Goal: Navigation & Orientation: Find specific page/section

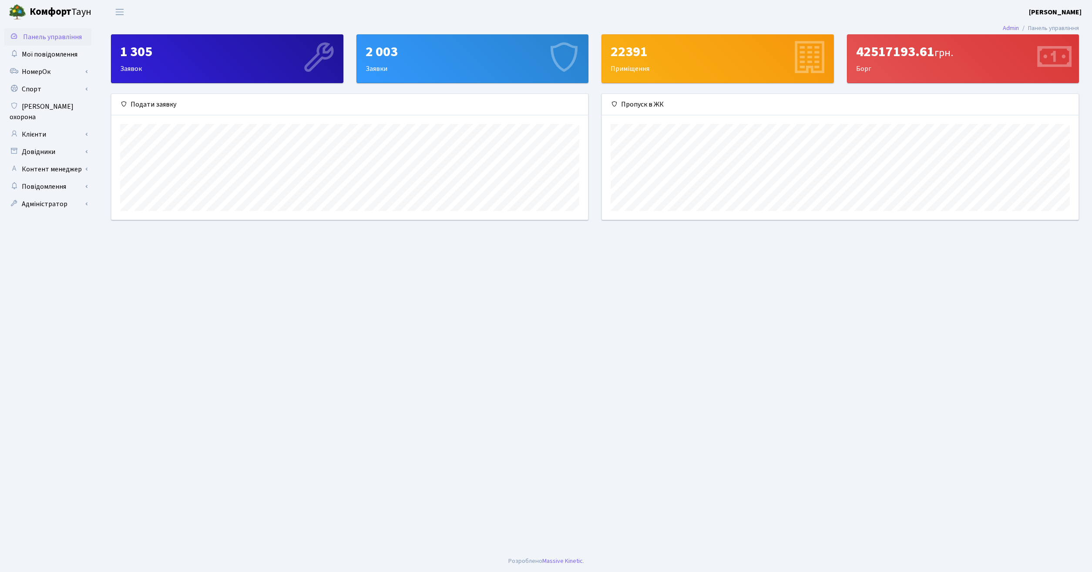
scroll to position [126, 476]
click at [49, 52] on span "Мої повідомлення" at bounding box center [50, 55] width 56 height 10
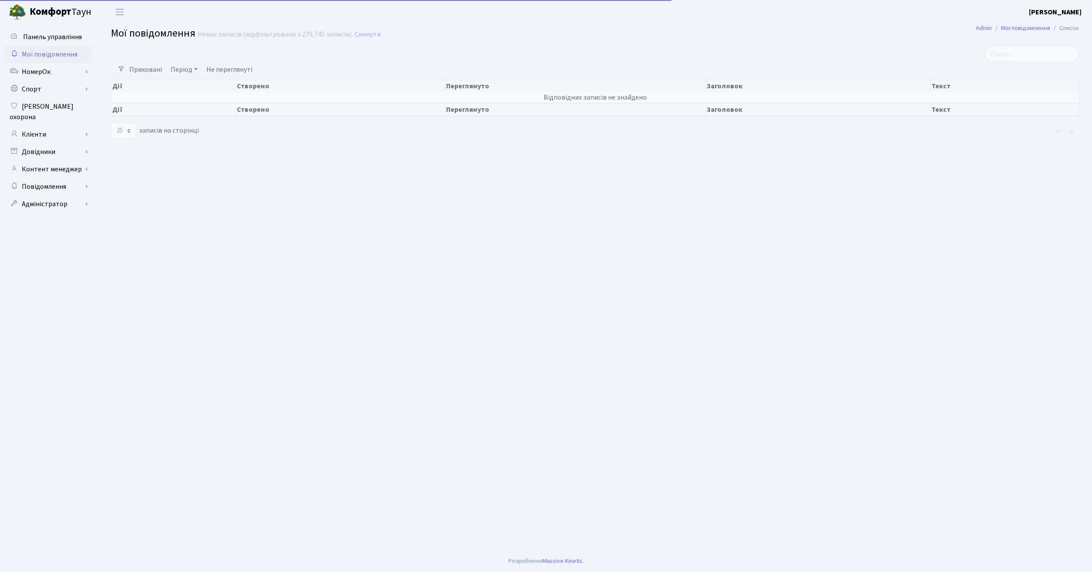
select select "25"
click at [52, 126] on link "Клієнти" at bounding box center [47, 134] width 87 height 17
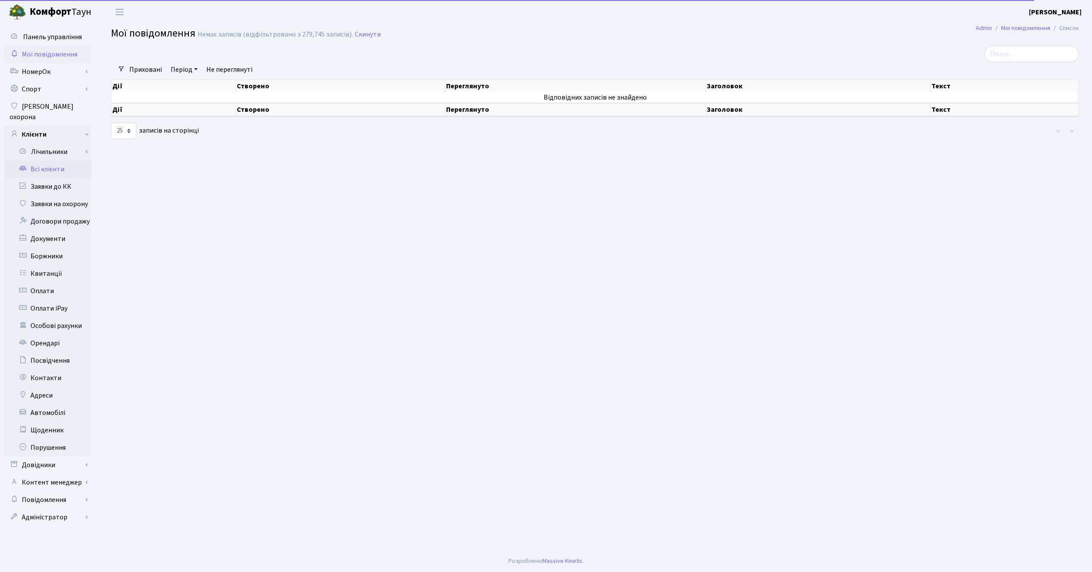
click at [53, 161] on link "Всі клієнти" at bounding box center [47, 169] width 87 height 17
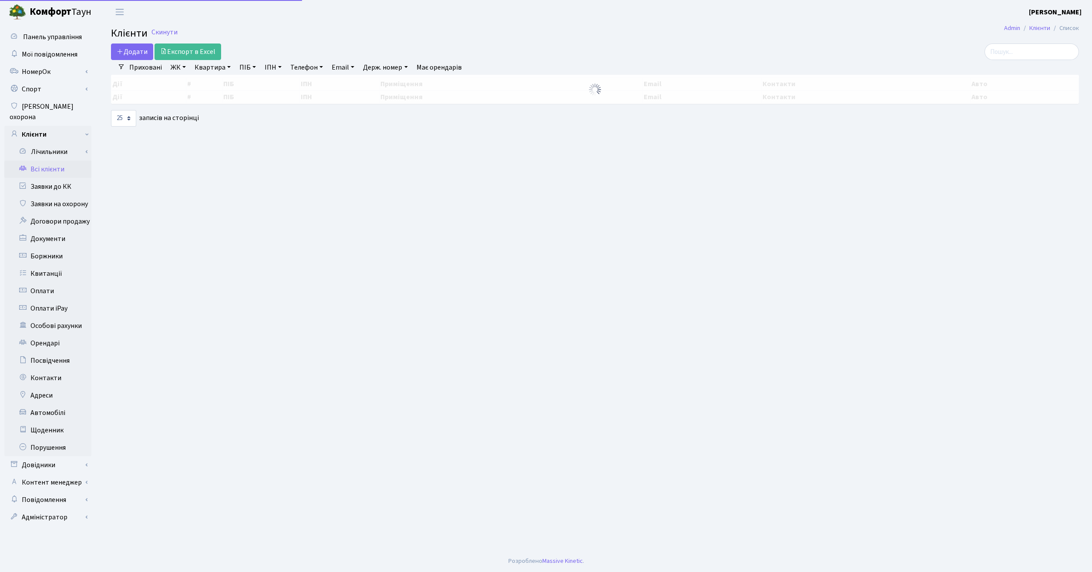
select select "25"
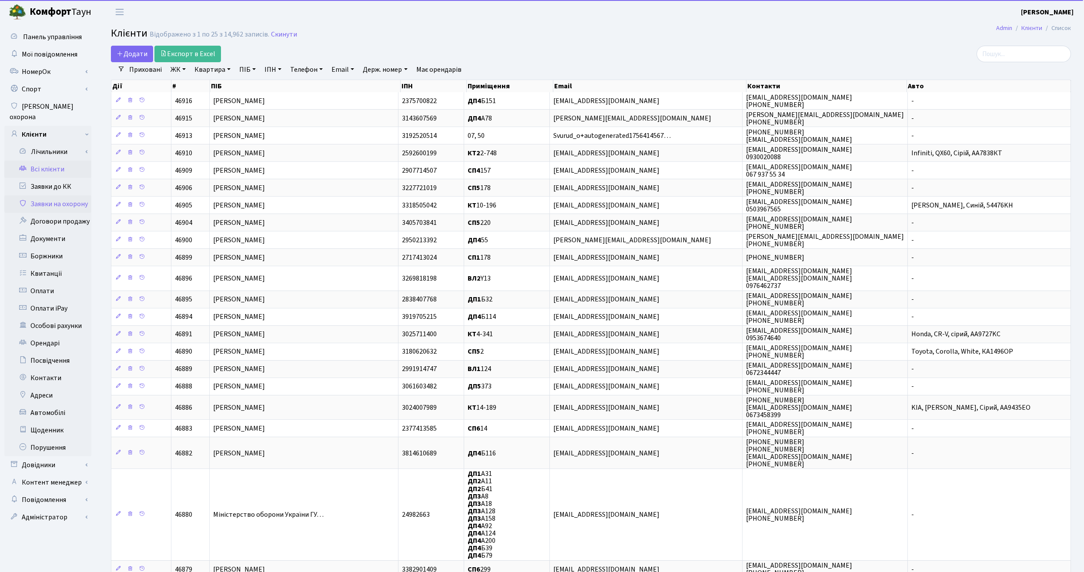
click at [67, 195] on link "Заявки на охорону" at bounding box center [47, 203] width 87 height 17
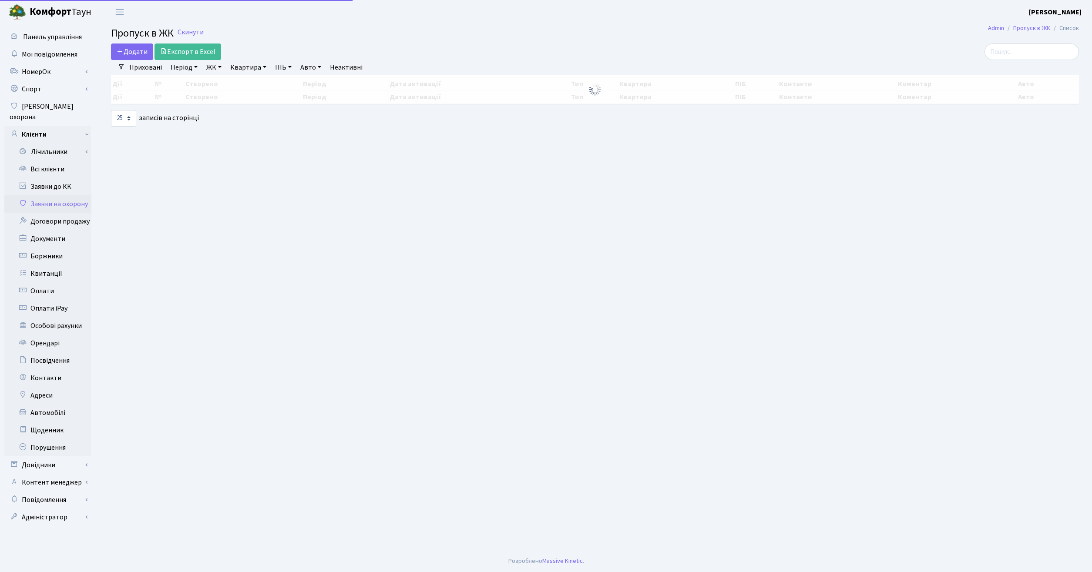
select select "25"
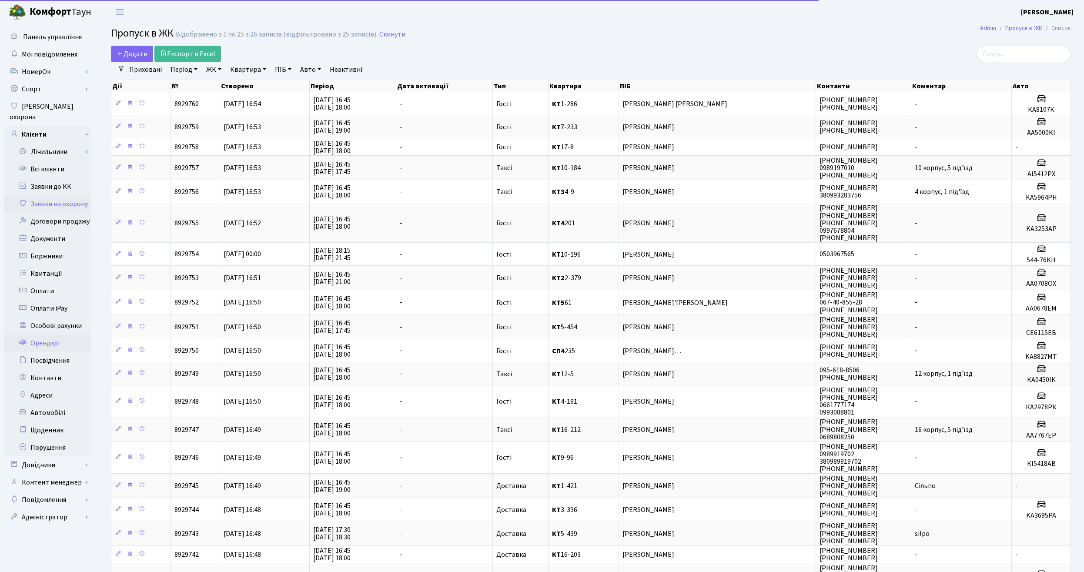
click at [54, 336] on link "Орендарі" at bounding box center [47, 343] width 87 height 17
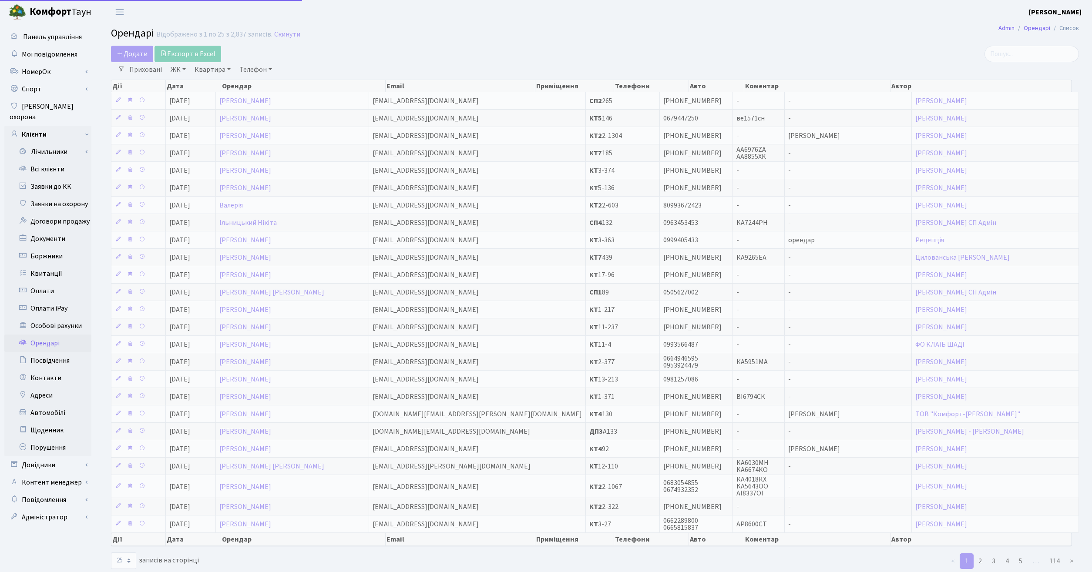
select select "25"
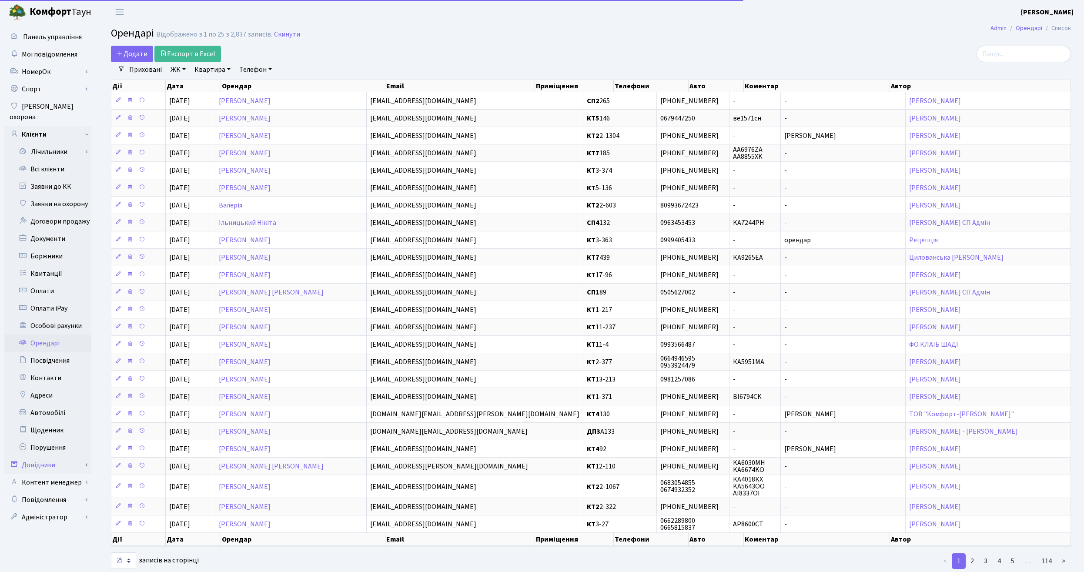
click at [48, 457] on link "Довідники" at bounding box center [47, 464] width 87 height 17
click at [37, 127] on link "Клієнти" at bounding box center [47, 134] width 87 height 17
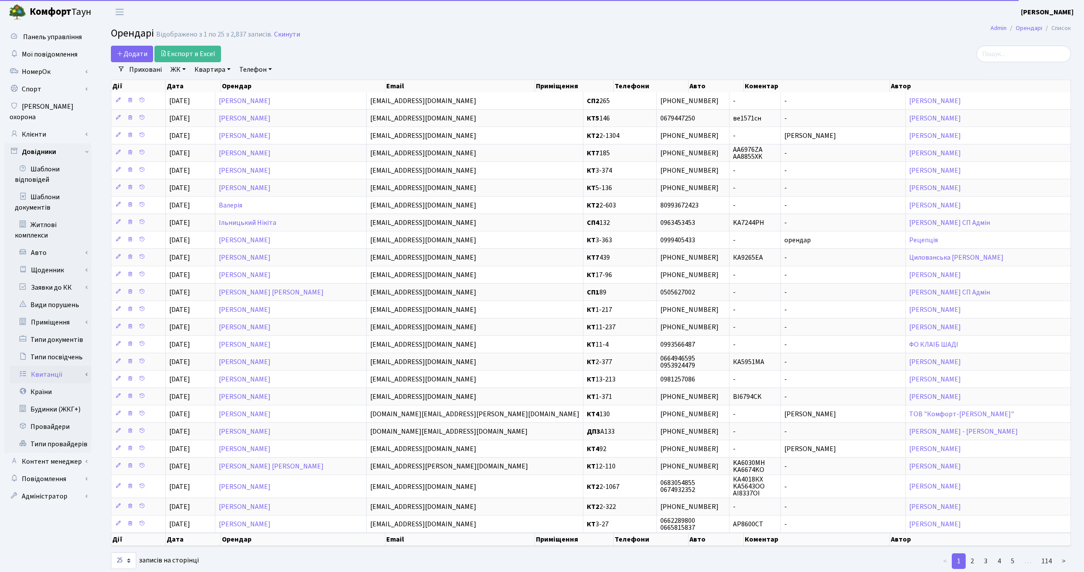
click at [51, 371] on link "Квитанції" at bounding box center [50, 374] width 81 height 17
click at [54, 383] on link "Одержувачі" at bounding box center [50, 391] width 81 height 17
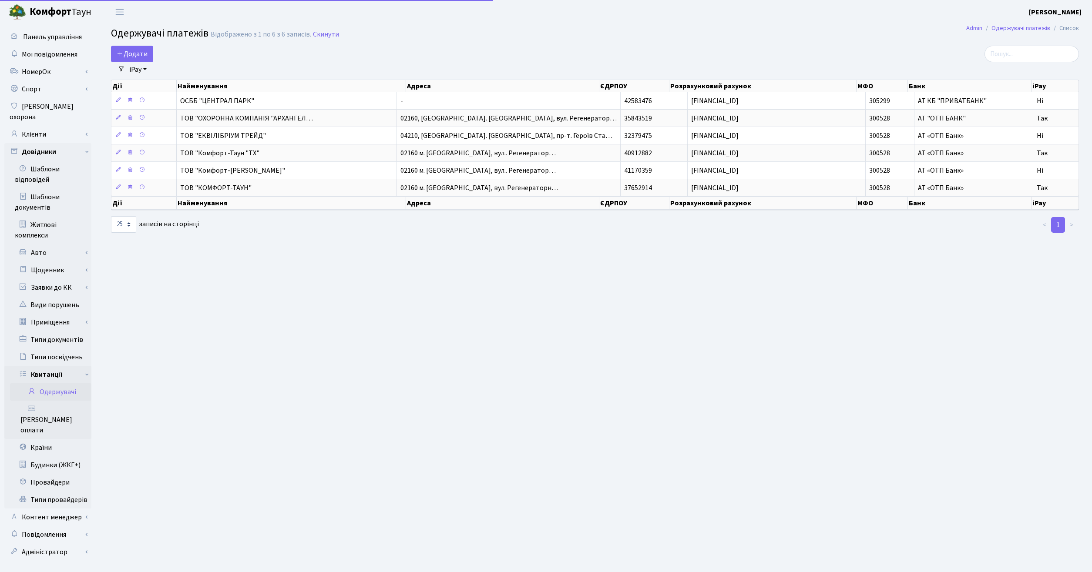
select select "25"
click at [372, 482] on main "Admin Одержувачі платежів Список Одержувачі платежів Відображено з 1 по 6 з 6 з…" at bounding box center [595, 294] width 994 height 541
click at [483, 339] on main "Admin Одержувачі платежів Список Одержувачі платежів Відображено з 1 по 6 з 6 з…" at bounding box center [595, 294] width 994 height 541
